Goal: Task Accomplishment & Management: Manage account settings

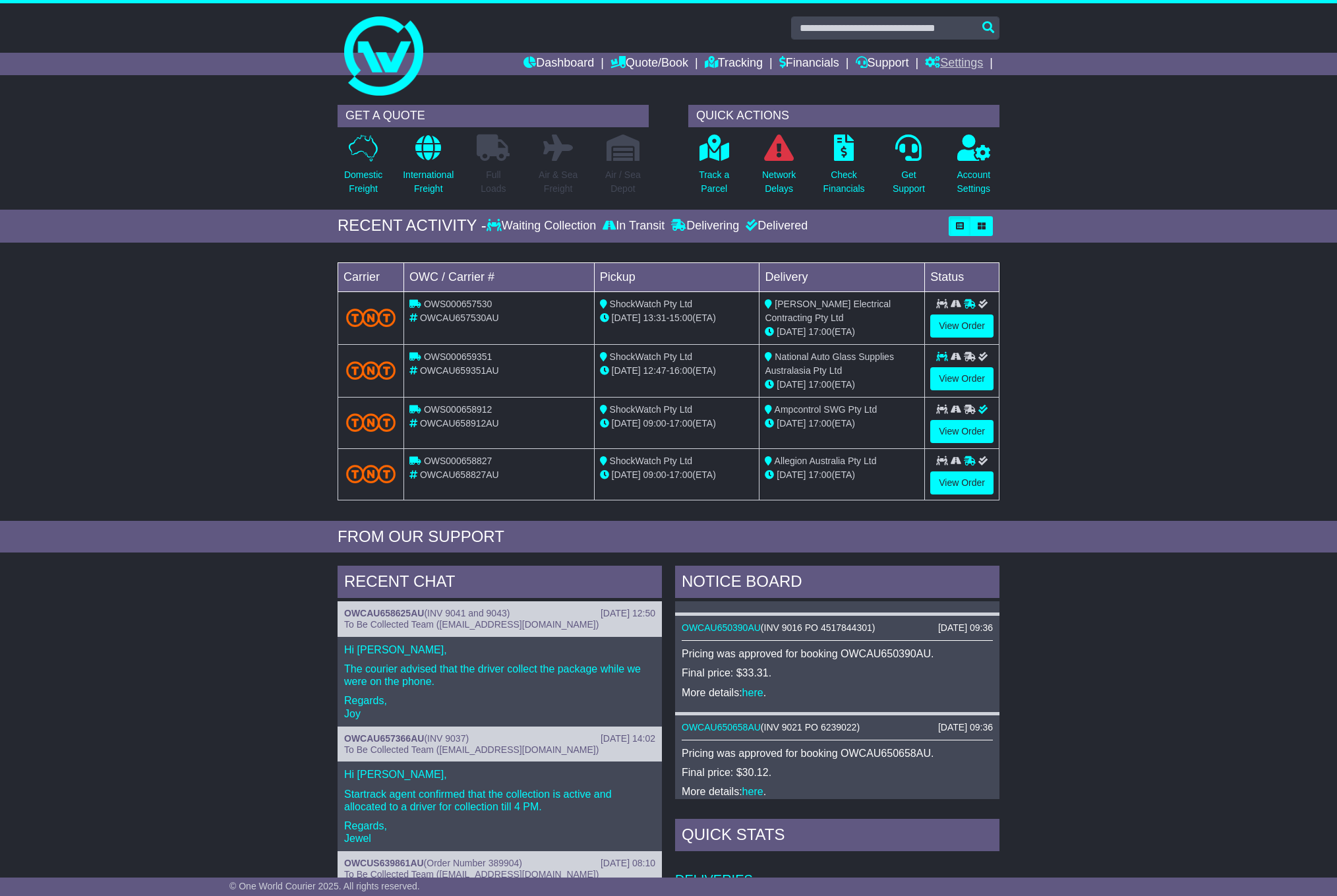
click at [966, 62] on link "Settings" at bounding box center [954, 64] width 58 height 23
click at [950, 86] on link "Settings" at bounding box center [978, 87] width 104 height 15
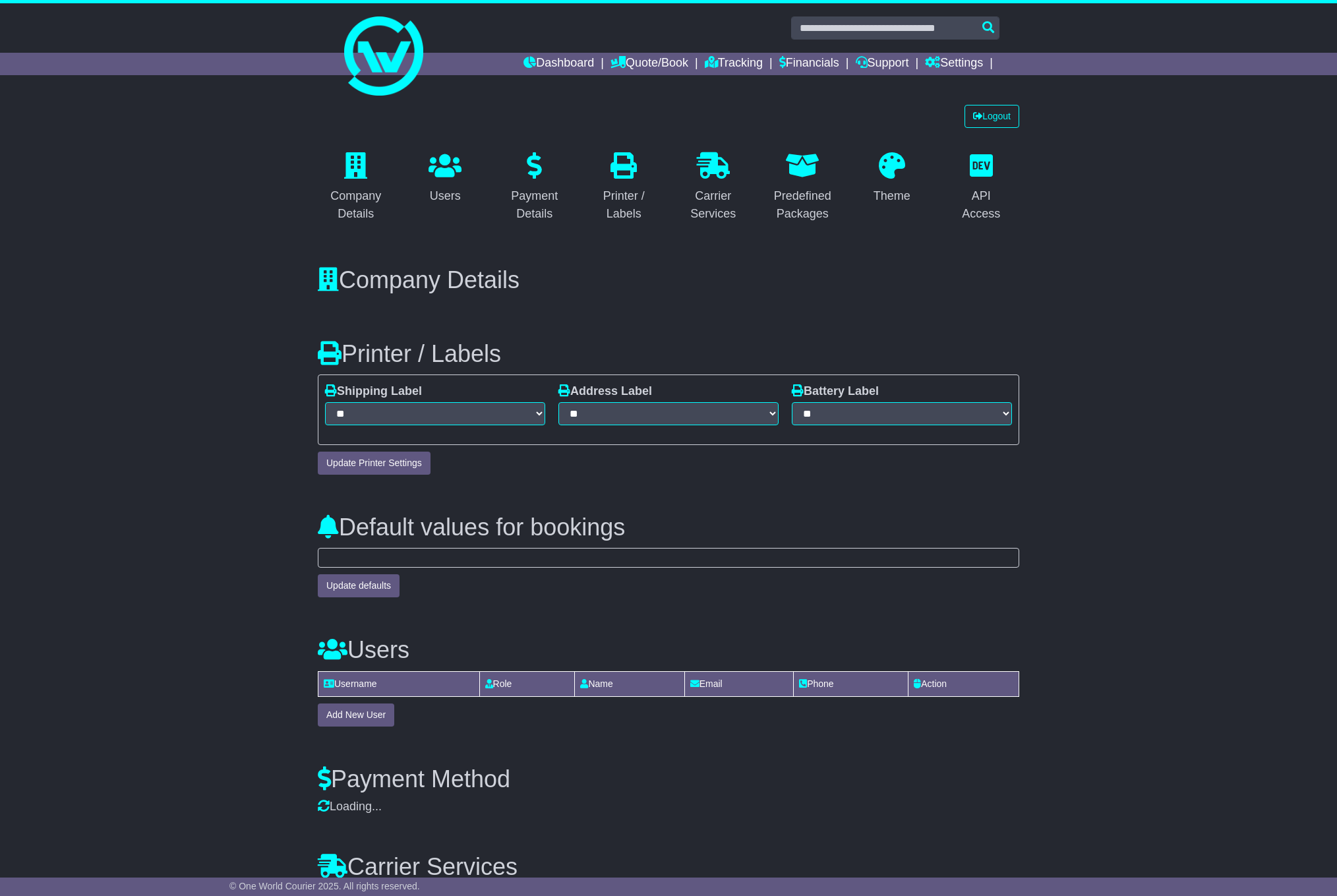
scroll to position [442, 0]
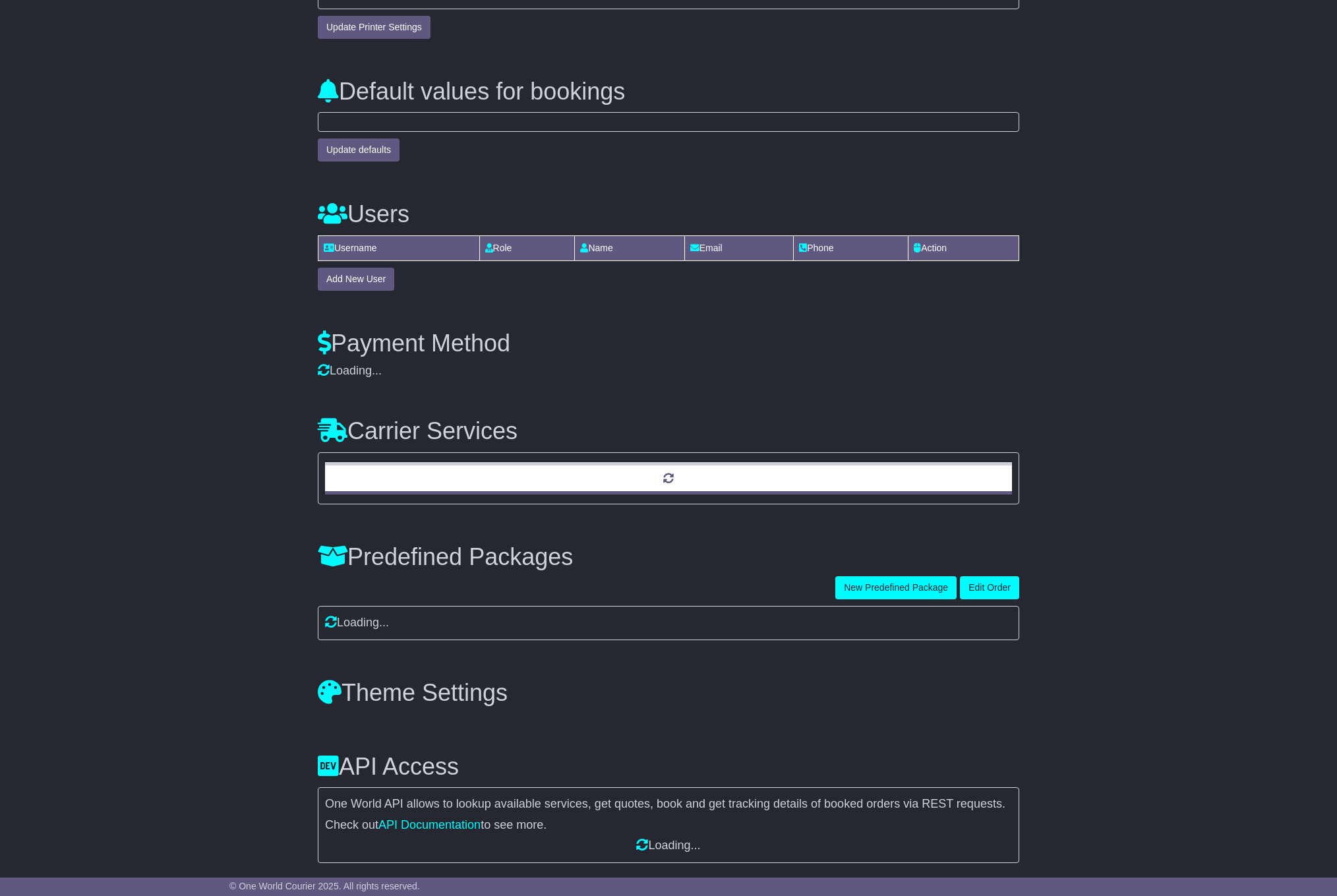
select select "*"
select select "**********"
select select "**"
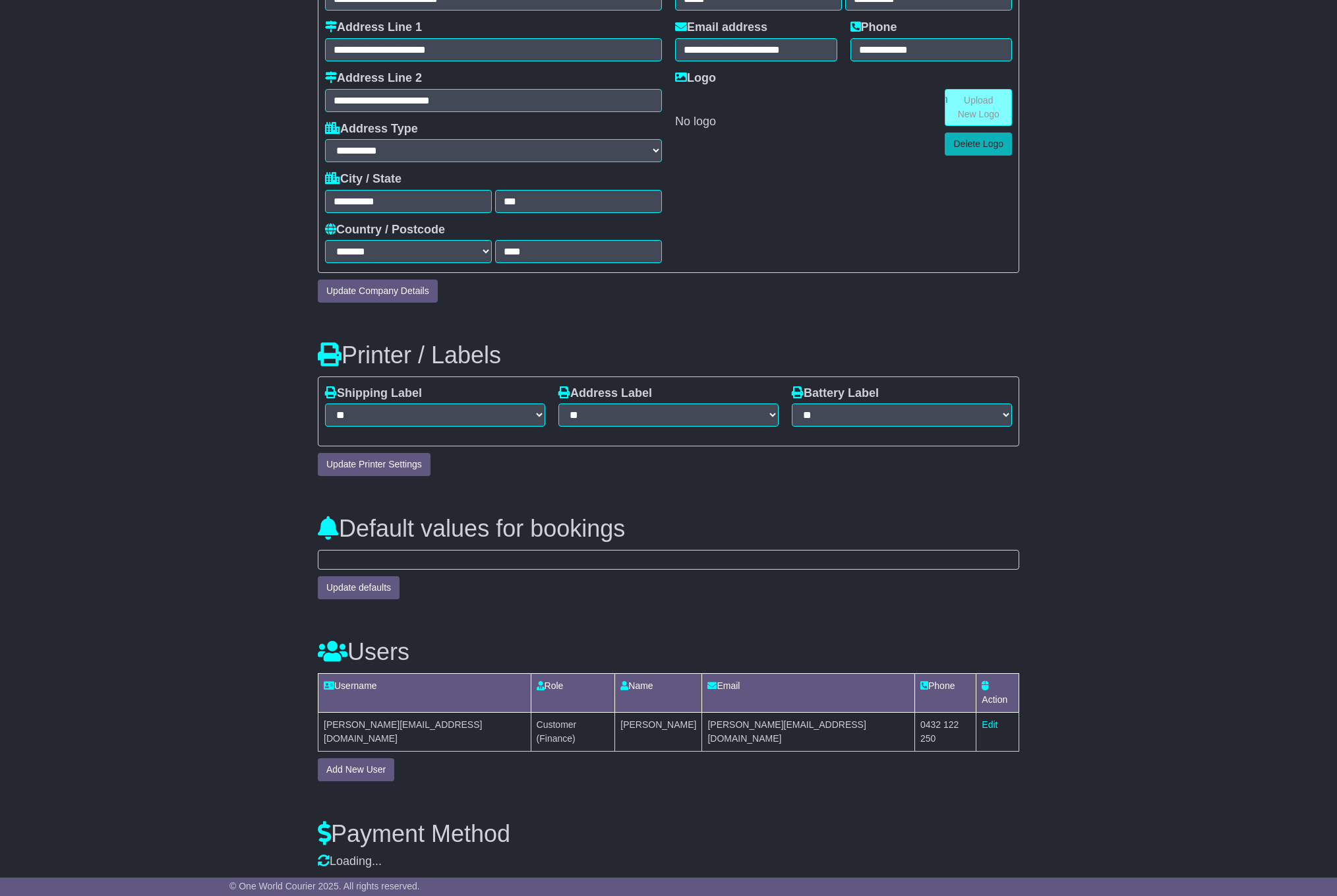
scroll to position [0, 0]
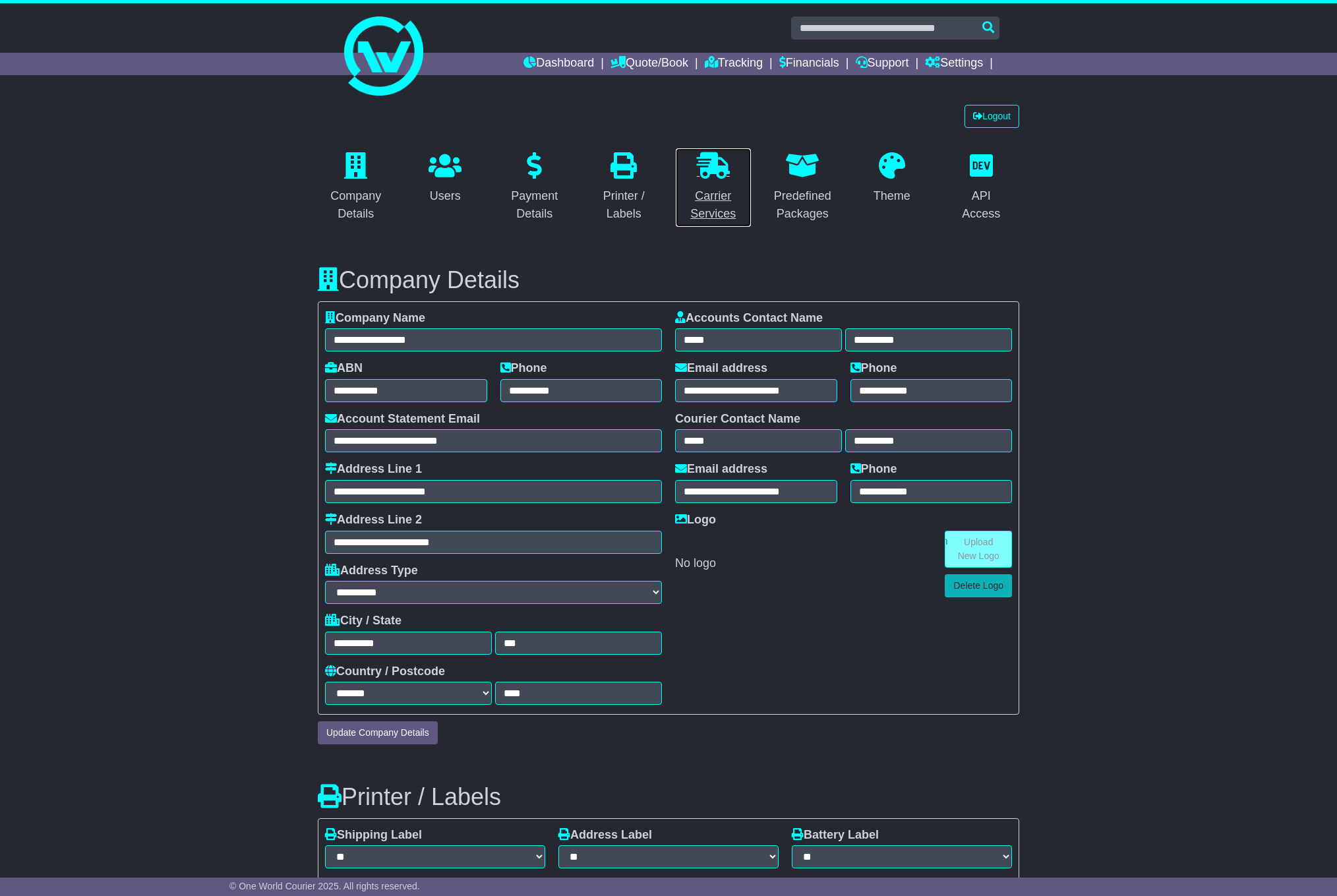
click at [732, 214] on div "Carrier Services" at bounding box center [713, 205] width 60 height 36
click at [984, 200] on div "API Access" at bounding box center [982, 205] width 60 height 36
click at [372, 194] on div "Company Details" at bounding box center [356, 205] width 60 height 36
click at [546, 66] on link "Dashboard" at bounding box center [558, 64] width 71 height 23
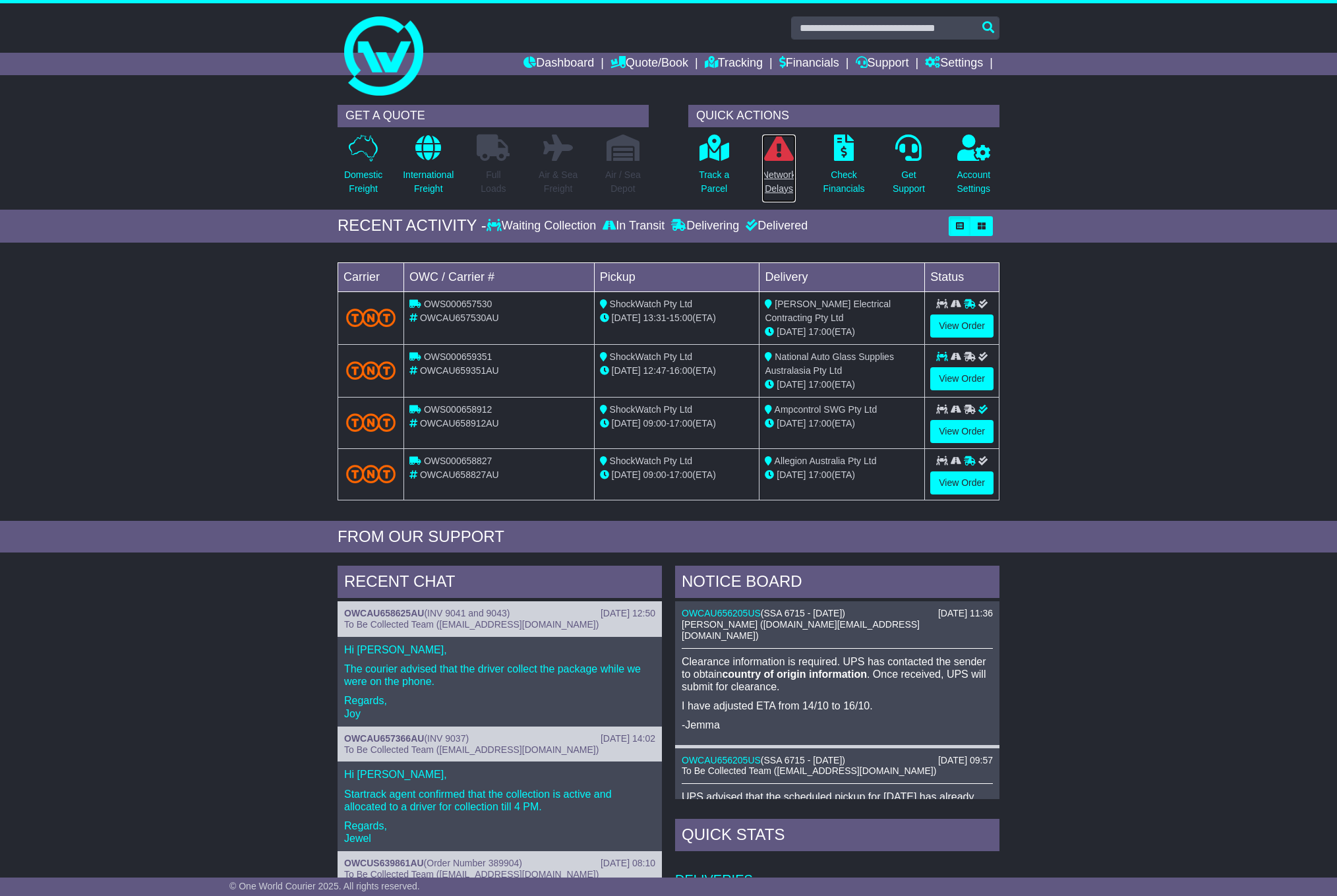
click at [781, 177] on p "Network Delays" at bounding box center [779, 182] width 34 height 28
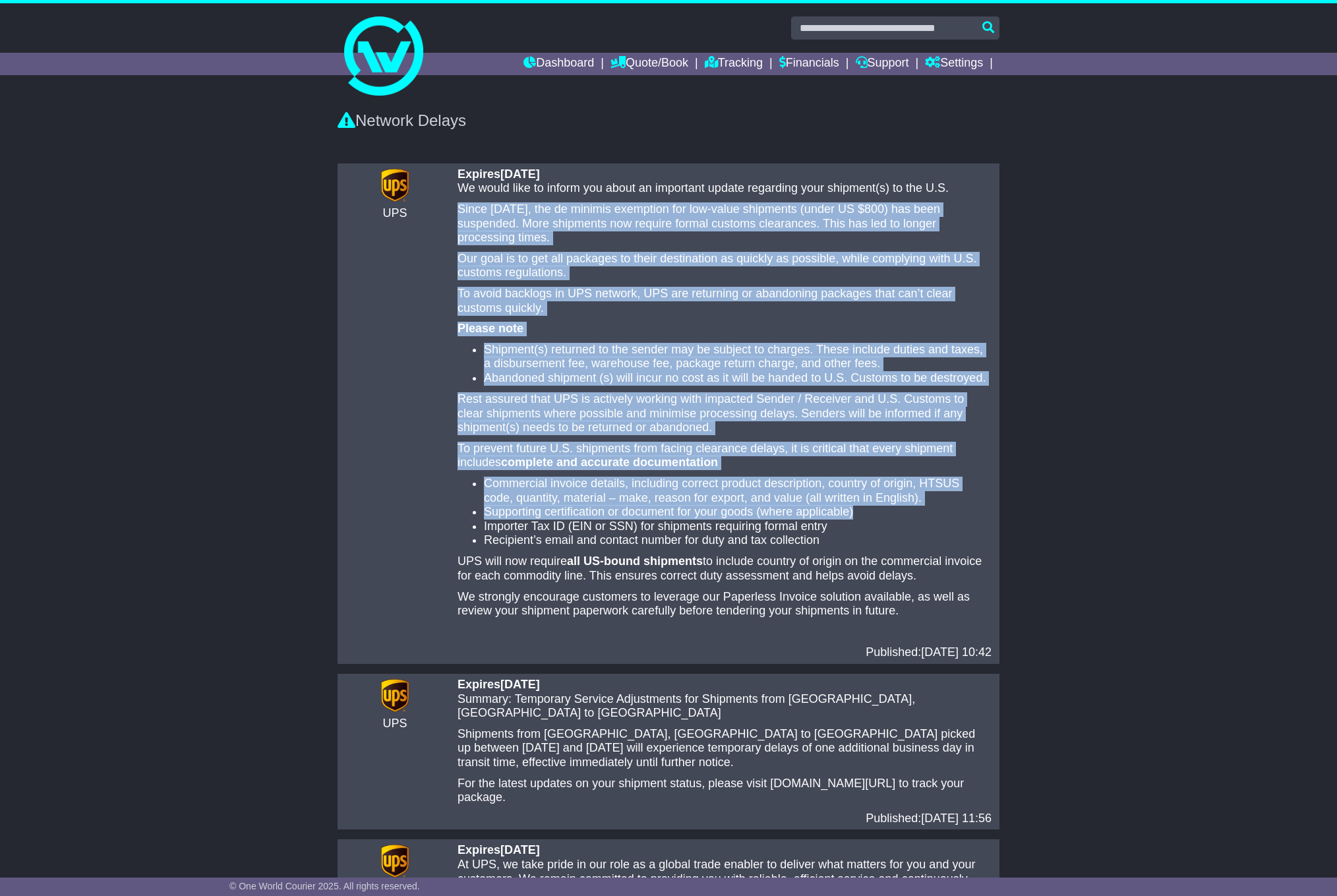
drag, startPoint x: 460, startPoint y: 206, endPoint x: 932, endPoint y: 502, distance: 557.1
click at [912, 505] on div "We would like to inform you about an important update regarding your shipment(s…" at bounding box center [724, 410] width 534 height 457
click at [966, 489] on li "Commercial invoice details, including correct product description, country of o…" at bounding box center [738, 490] width 507 height 29
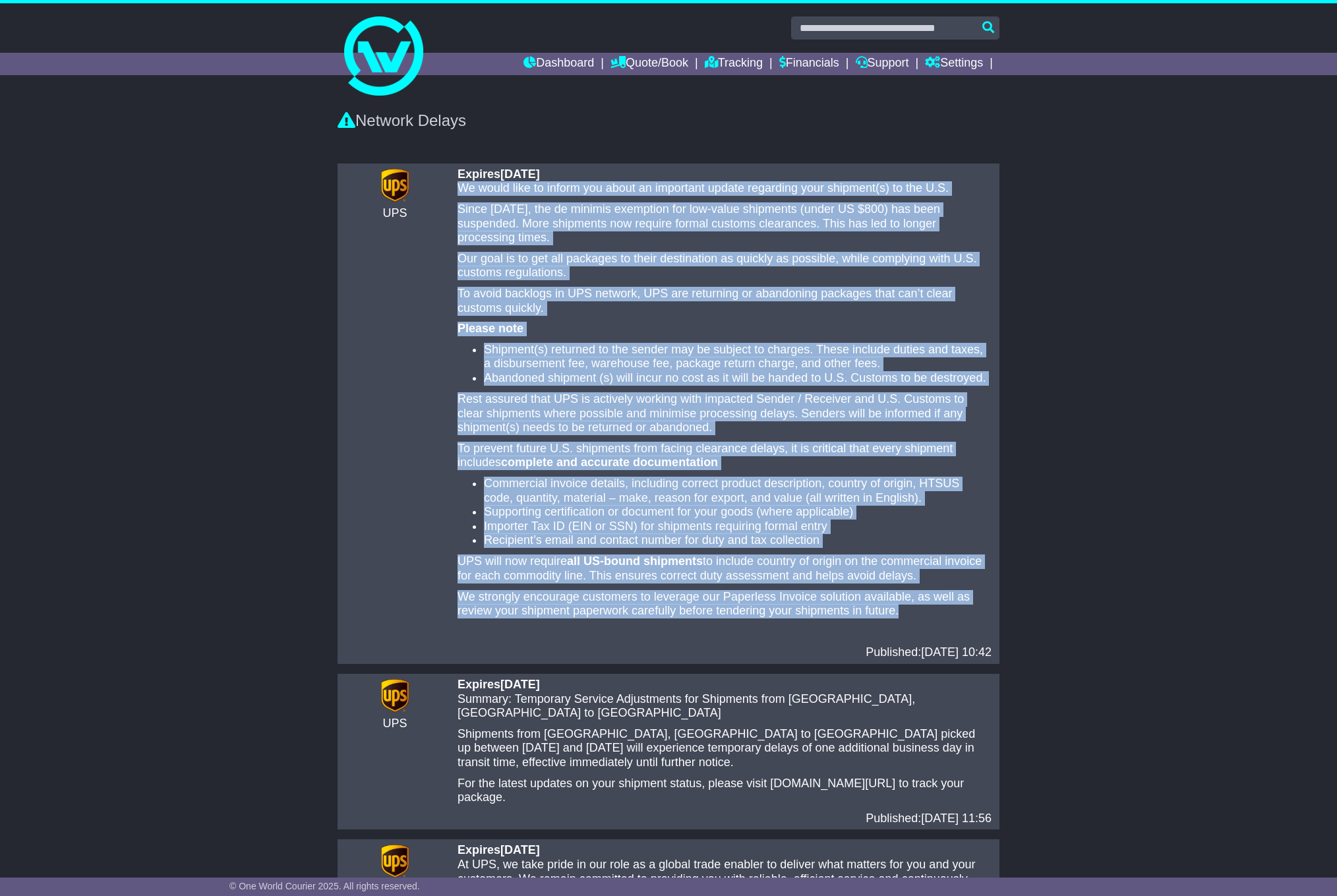
drag, startPoint x: 462, startPoint y: 192, endPoint x: 962, endPoint y: 608, distance: 650.4
click at [962, 608] on div "We would like to inform you about an important update regarding your shipment(s…" at bounding box center [724, 410] width 534 height 457
click at [1008, 598] on div "There are no any delays notified UPS Expires 01 Nov 2025 We would like to infor…" at bounding box center [668, 841] width 1337 height 1369
